Goal: Transaction & Acquisition: Purchase product/service

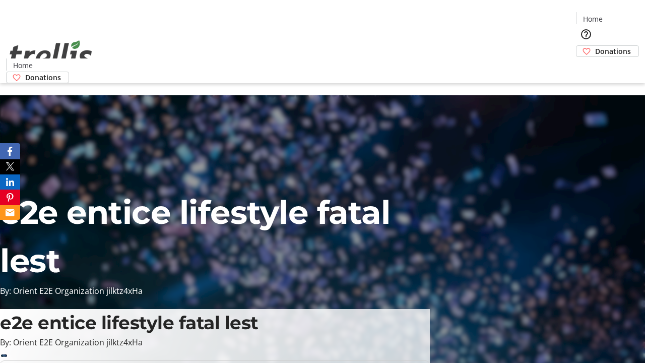
click at [595, 46] on span "Donations" at bounding box center [613, 51] width 36 height 11
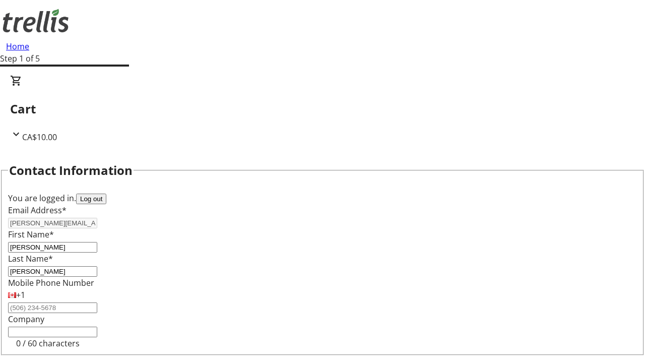
select select "CA"
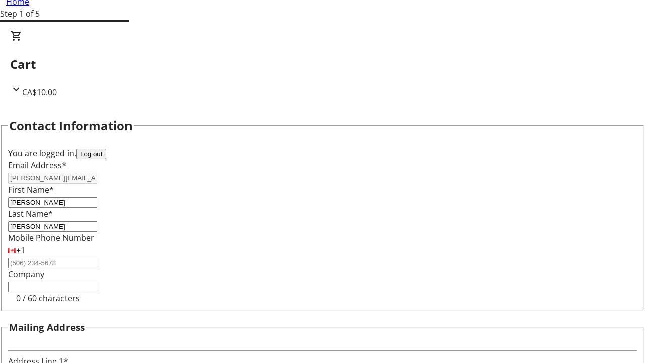
type input "[STREET_ADDRESS][PERSON_NAME]"
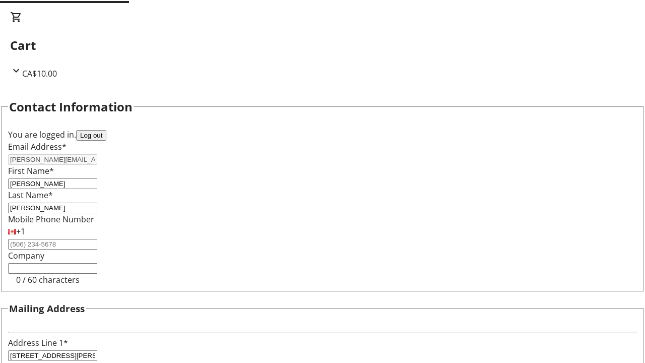
type input "Kelowna"
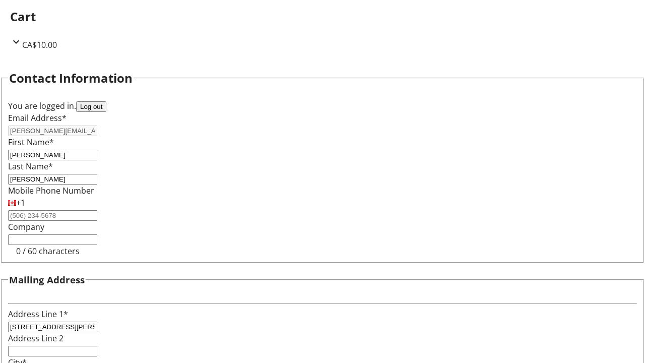
select select "BC"
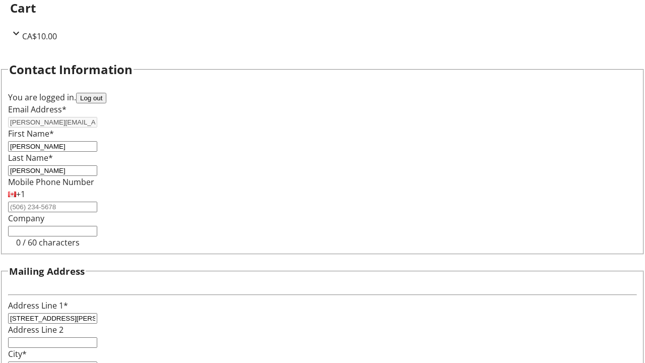
type input "Kelowna"
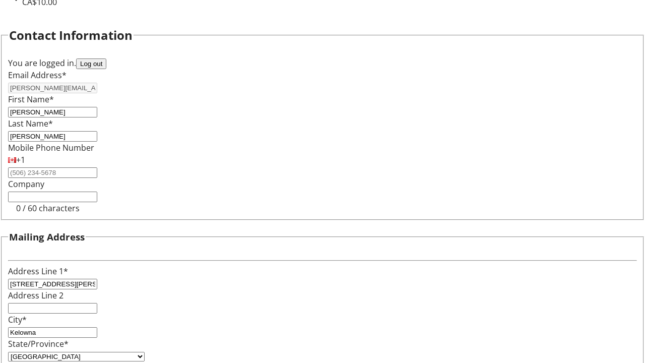
type input "V1Y 0C2"
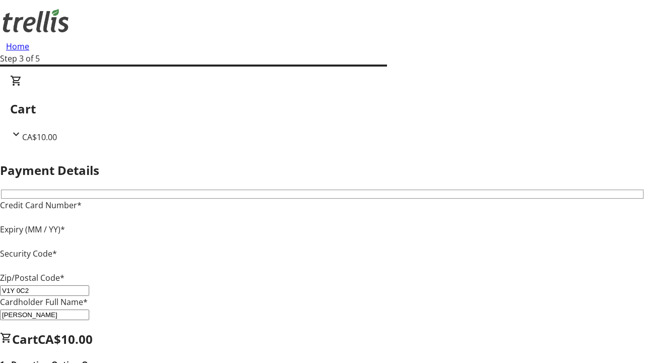
type input "V1Y 0C2"
